Goal: Information Seeking & Learning: Learn about a topic

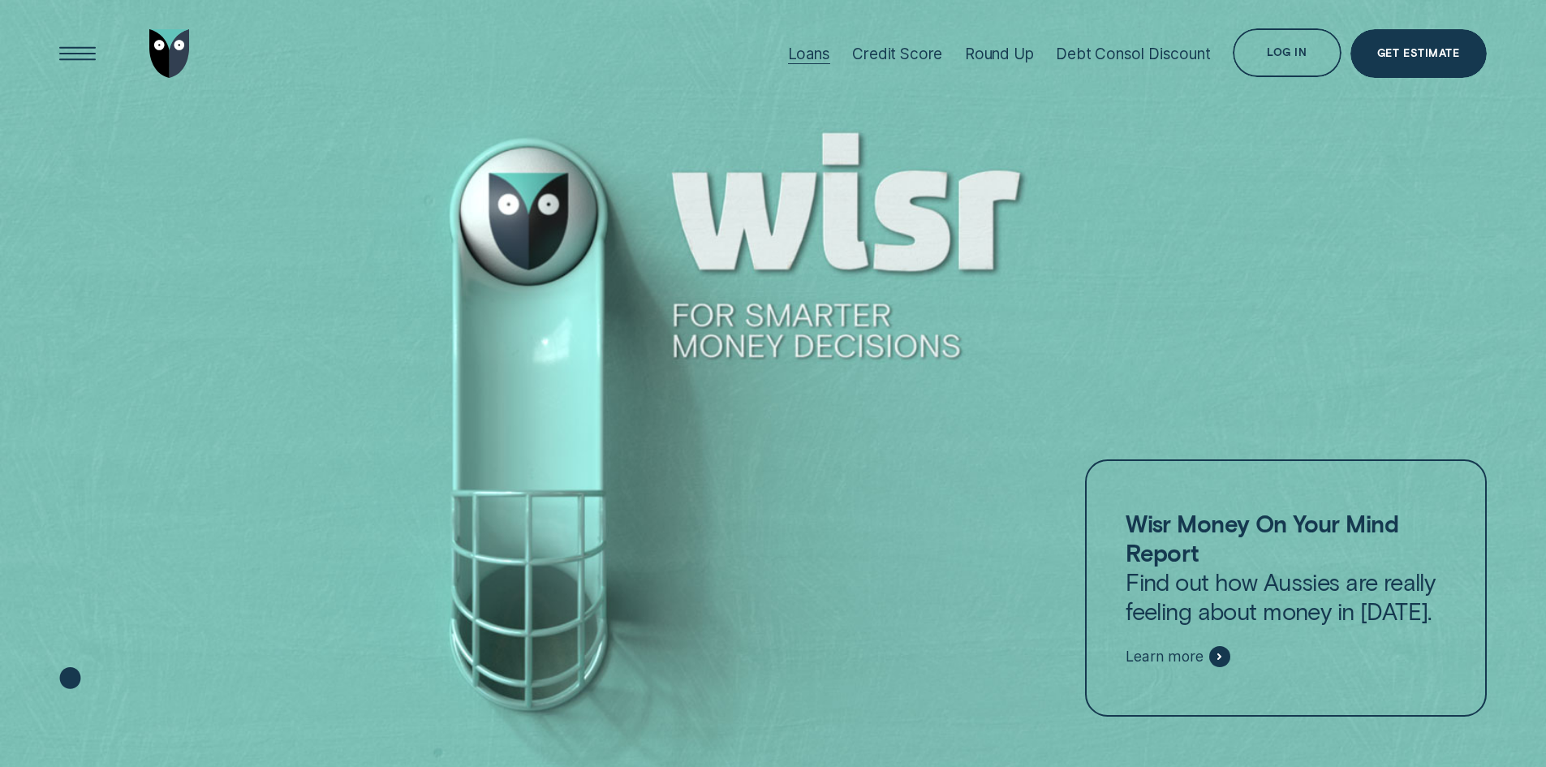
click at [812, 47] on div "Loans" at bounding box center [809, 54] width 42 height 19
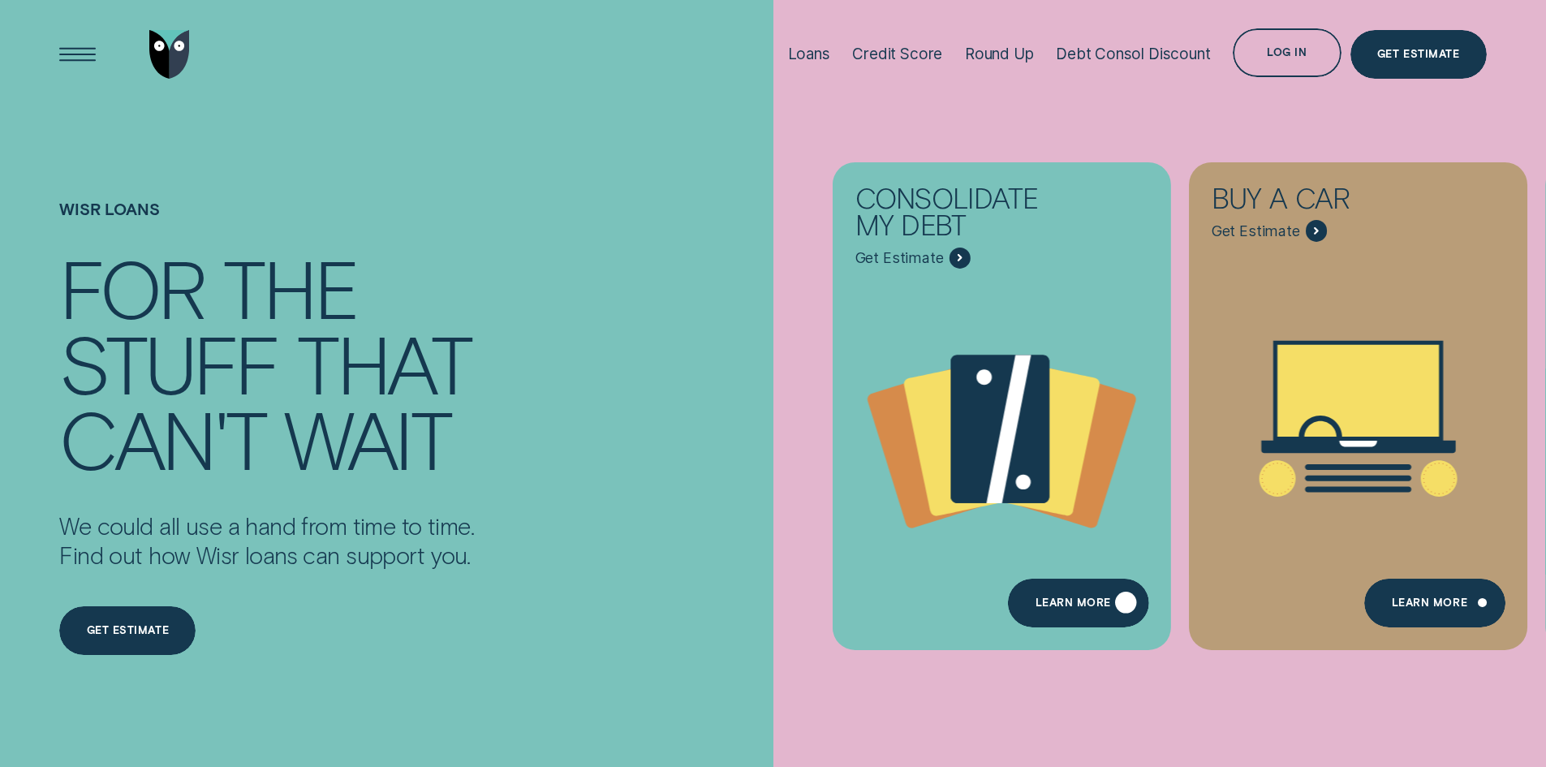
click at [1073, 615] on div "Learn more" at bounding box center [1078, 603] width 140 height 49
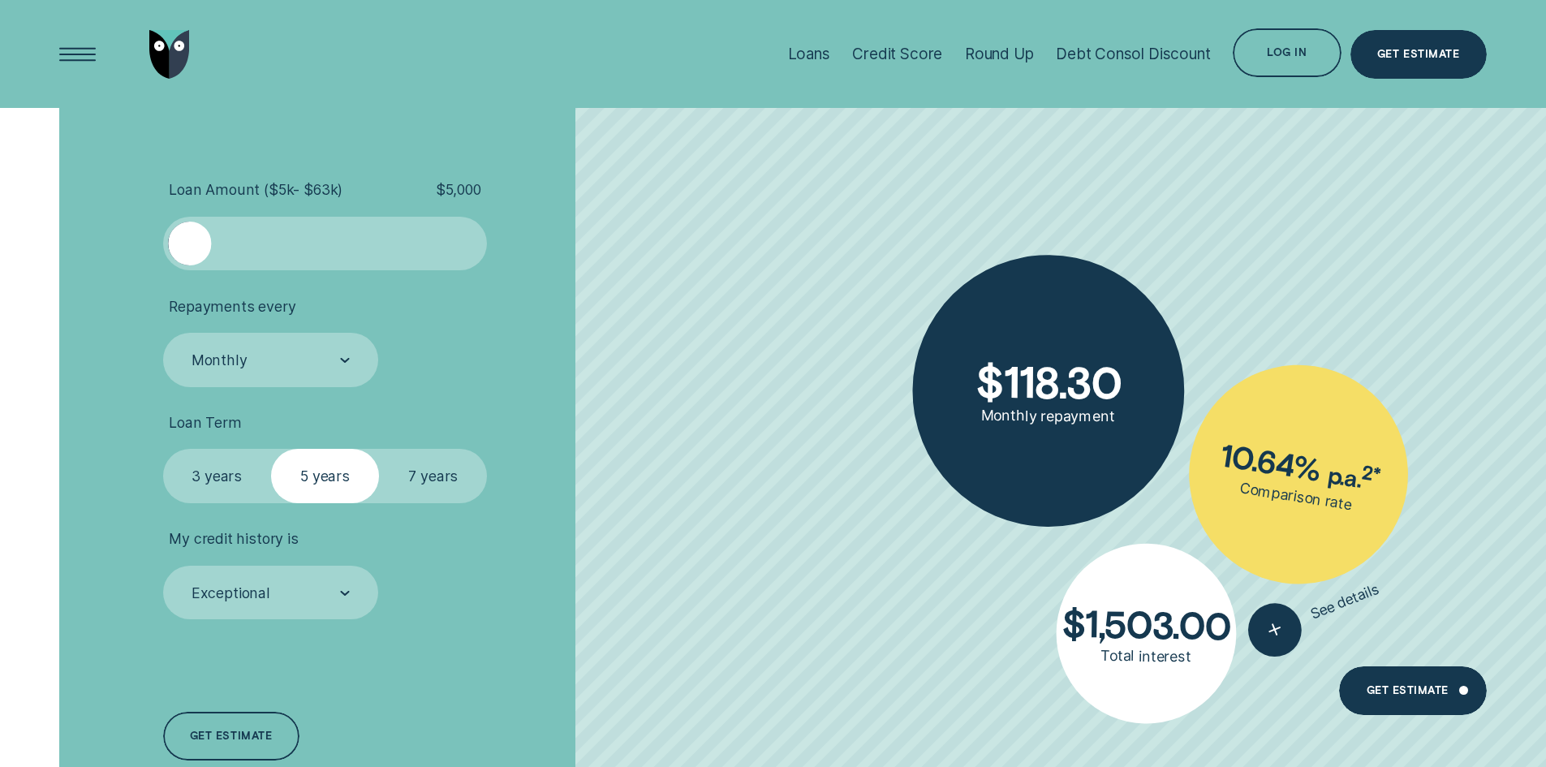
scroll to position [3652, 0]
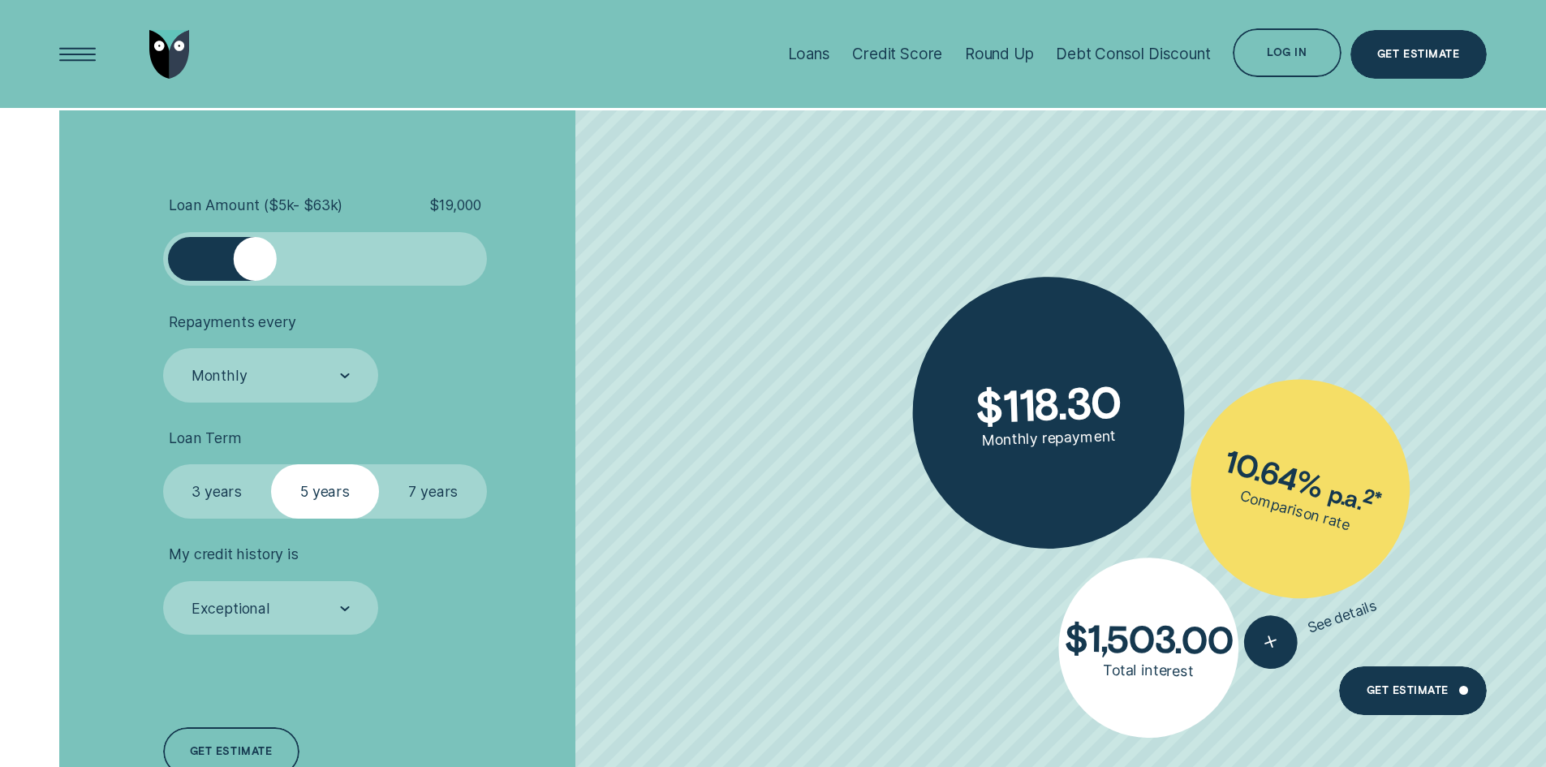
drag, startPoint x: 198, startPoint y: 270, endPoint x: 257, endPoint y: 272, distance: 59.3
click at [257, 272] on div at bounding box center [255, 258] width 43 height 43
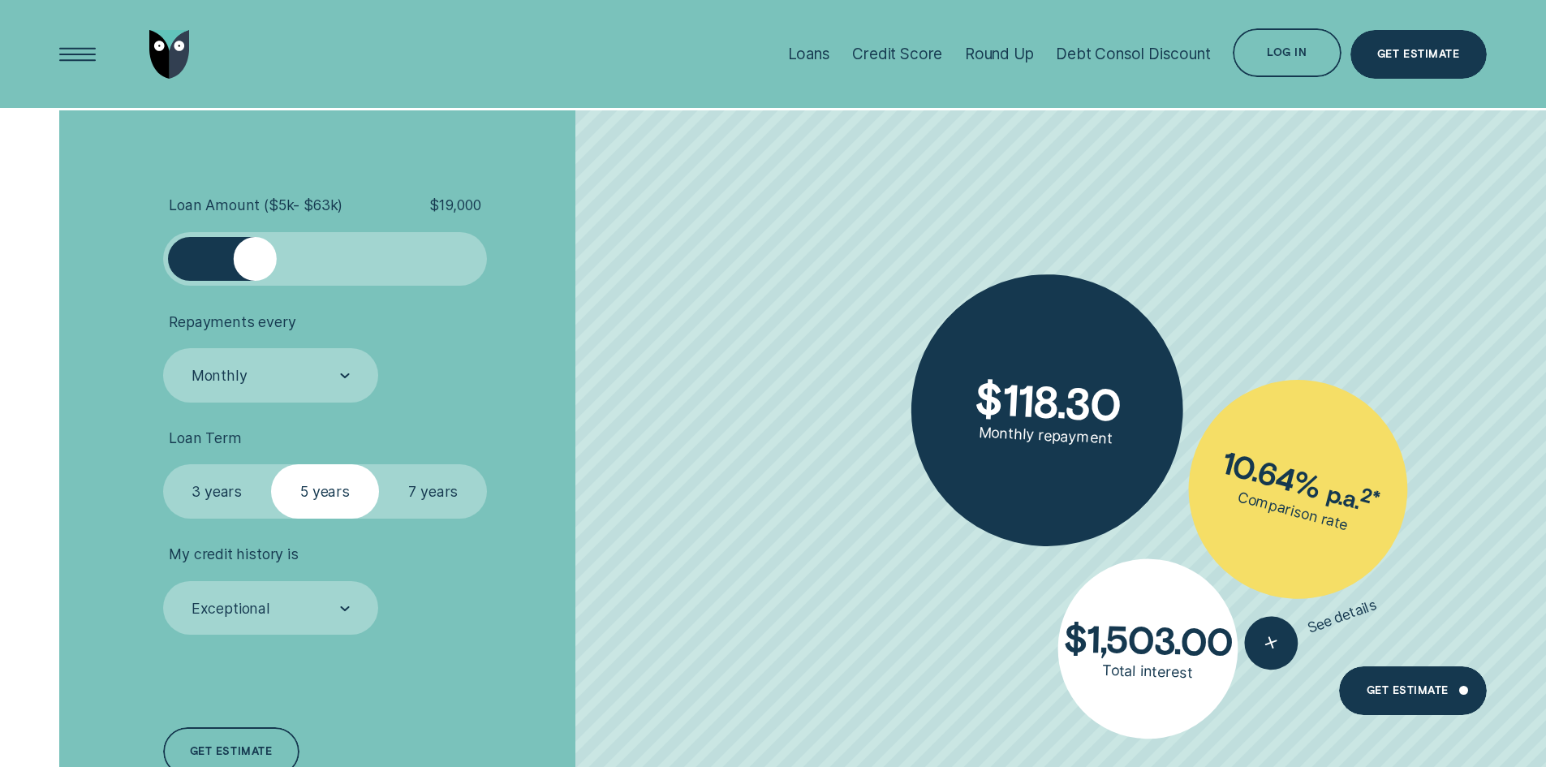
click at [409, 495] on label "7 years" at bounding box center [433, 491] width 108 height 54
click at [379, 464] on input "7 years" at bounding box center [379, 464] width 0 height 0
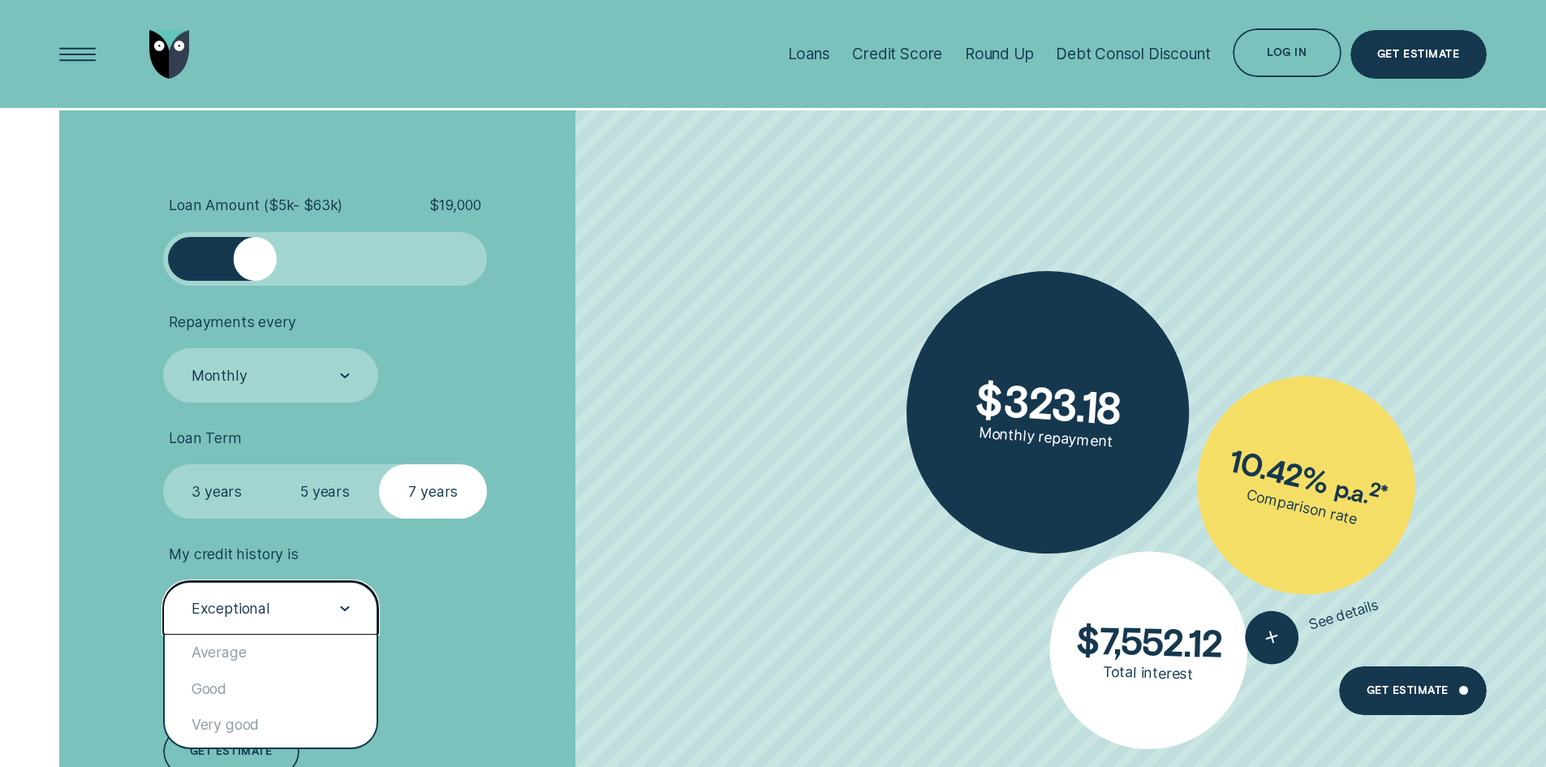
click at [303, 609] on div "Exceptional" at bounding box center [270, 609] width 160 height 20
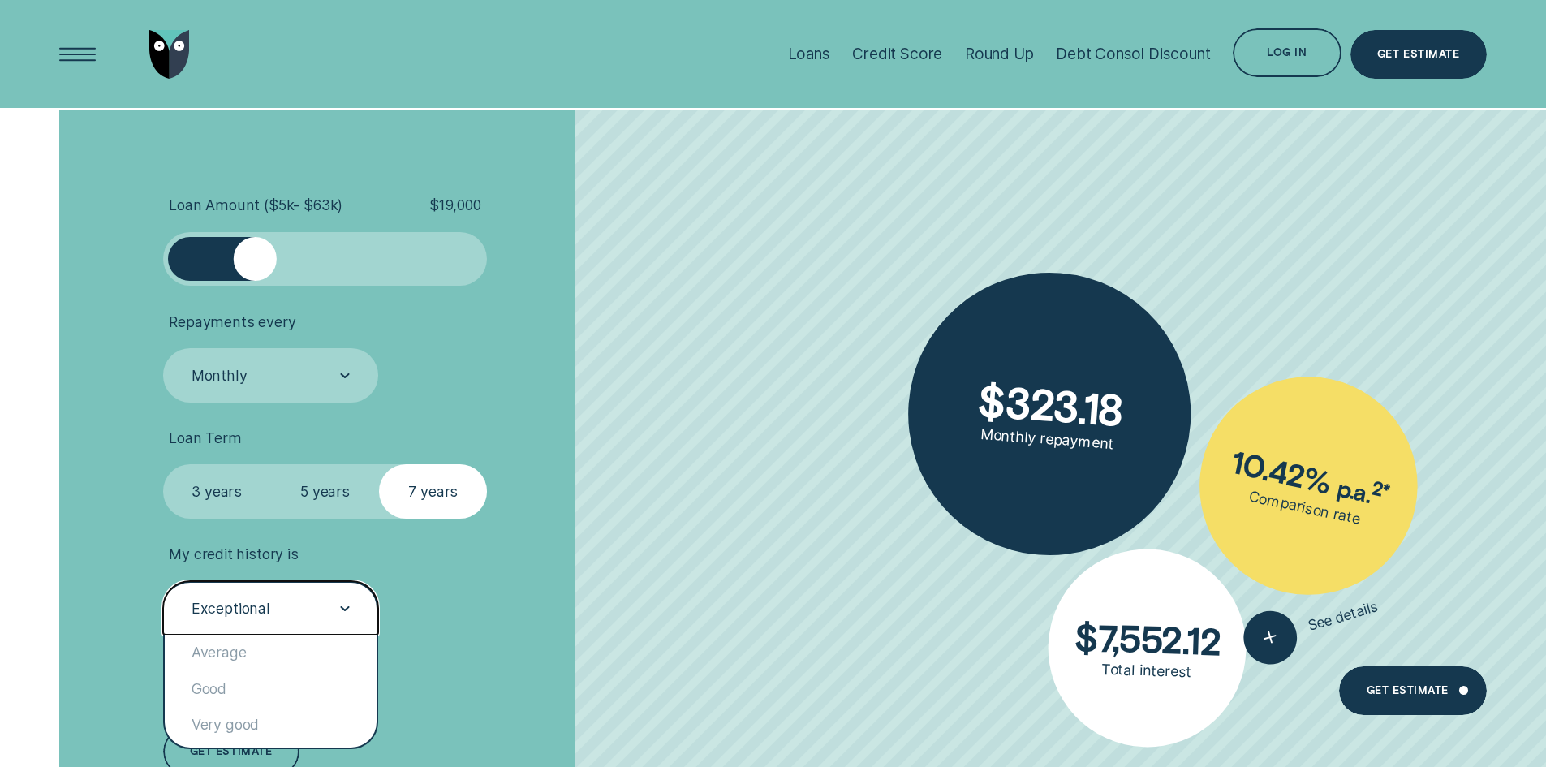
click at [554, 609] on li "My credit history is option Exceptional selected, 5 of 5. 5 results available. …" at bounding box center [412, 589] width 498 height 89
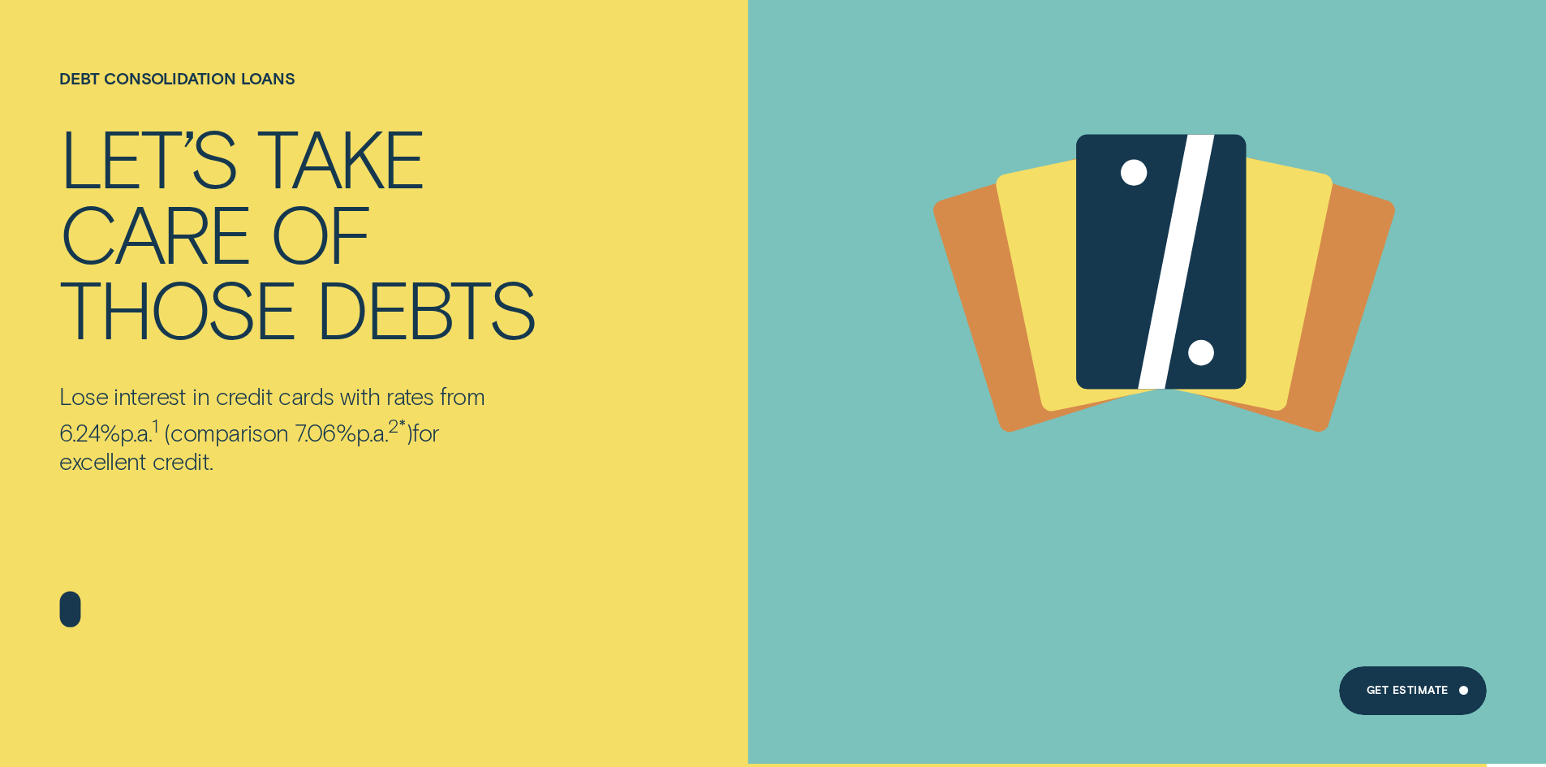
scroll to position [0, 0]
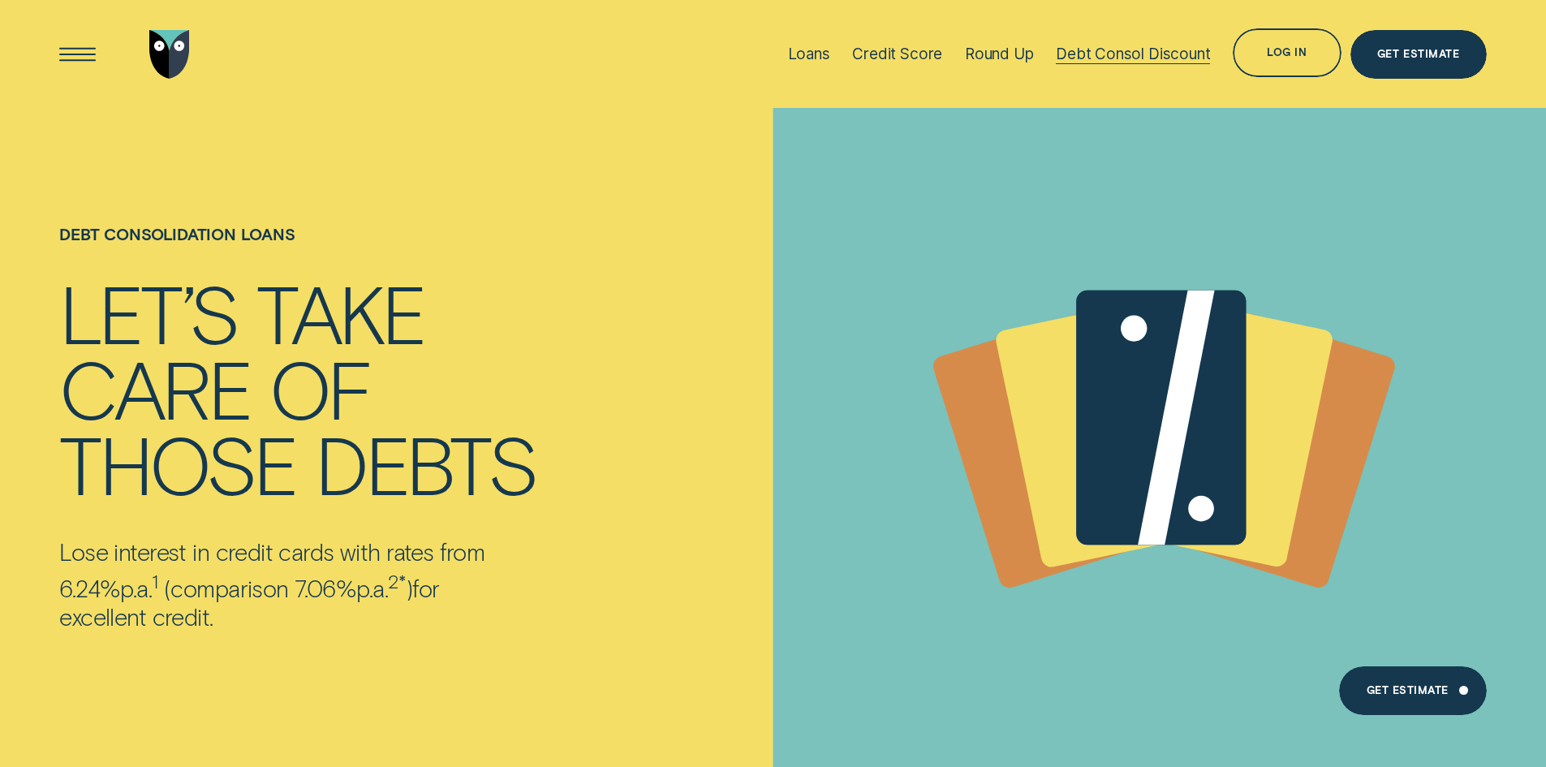
click at [1153, 56] on div "Debt Consol Discount" at bounding box center [1133, 54] width 154 height 19
